Goal: Find specific page/section: Find specific page/section

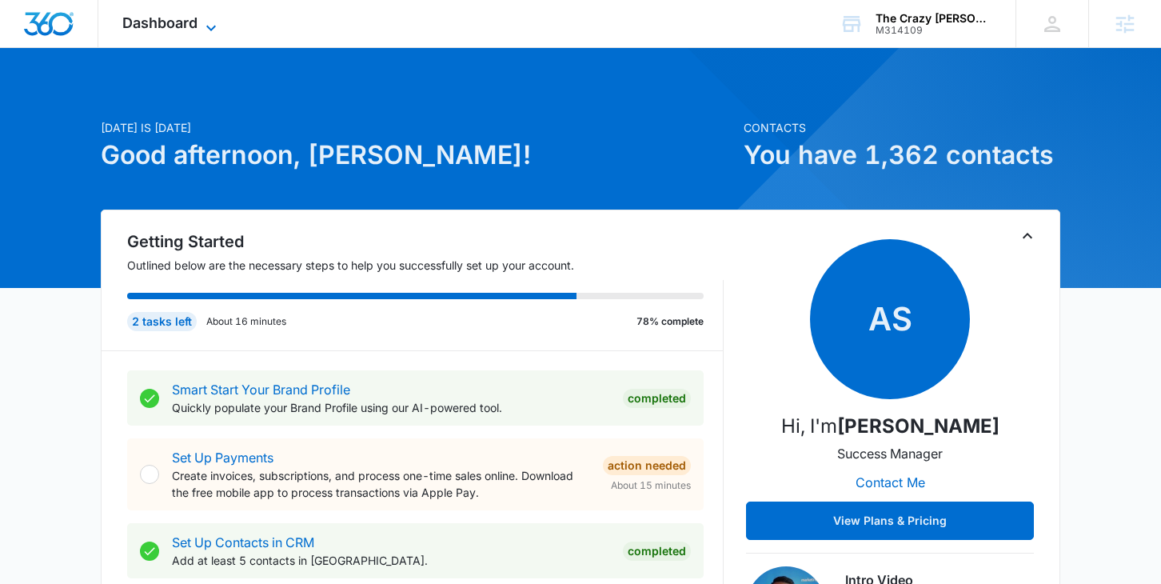
click at [203, 28] on icon at bounding box center [211, 27] width 19 height 19
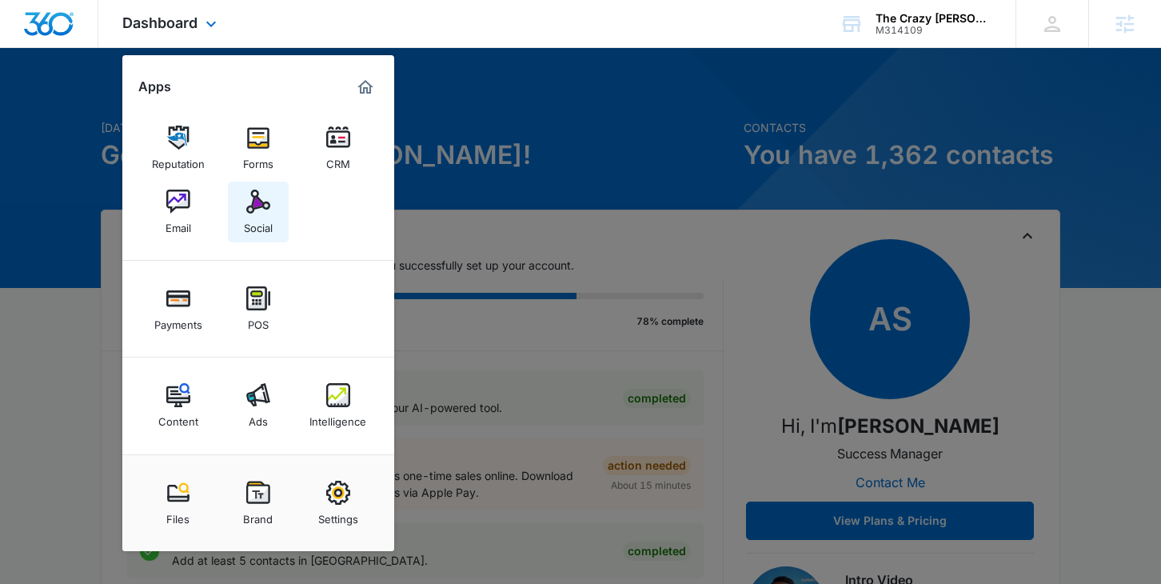
click at [242, 216] on link "Social" at bounding box center [258, 212] width 61 height 61
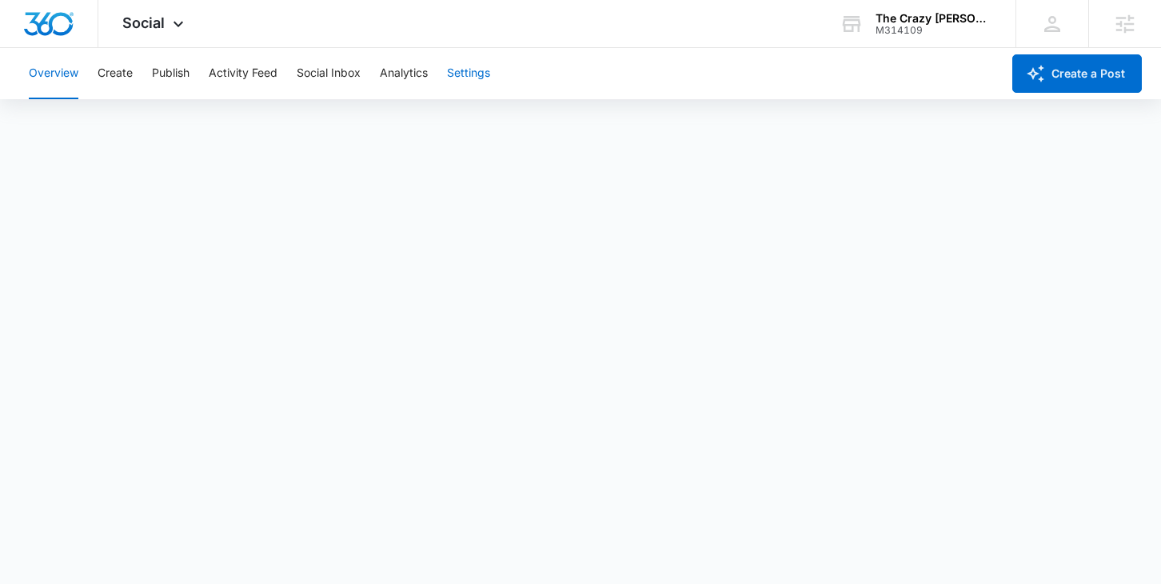
click at [480, 66] on button "Settings" at bounding box center [468, 73] width 43 height 51
